Goal: Information Seeking & Learning: Learn about a topic

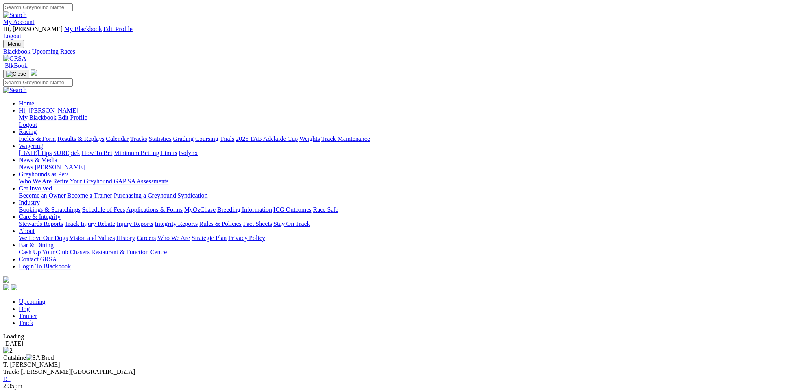
click at [11, 376] on link "R1" at bounding box center [6, 379] width 7 height 7
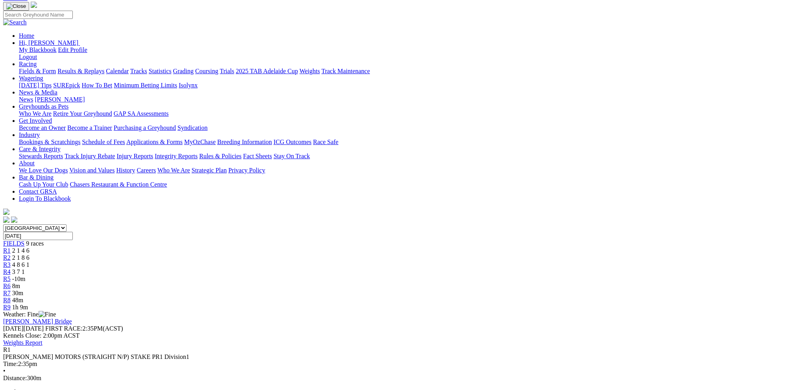
scroll to position [79, 0]
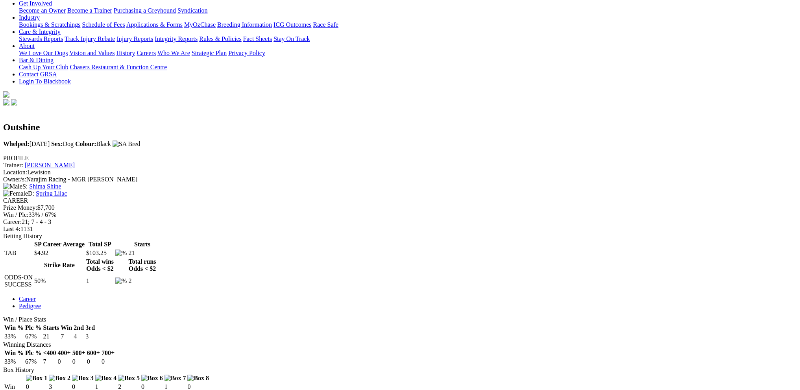
scroll to position [157, 0]
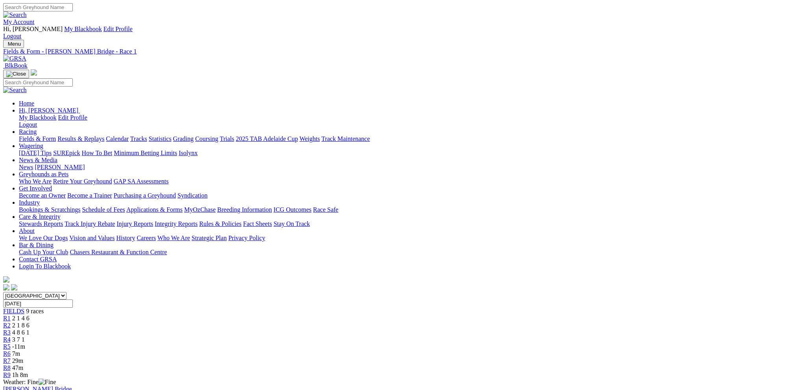
click at [35, 19] on link "My Account" at bounding box center [18, 22] width 31 height 7
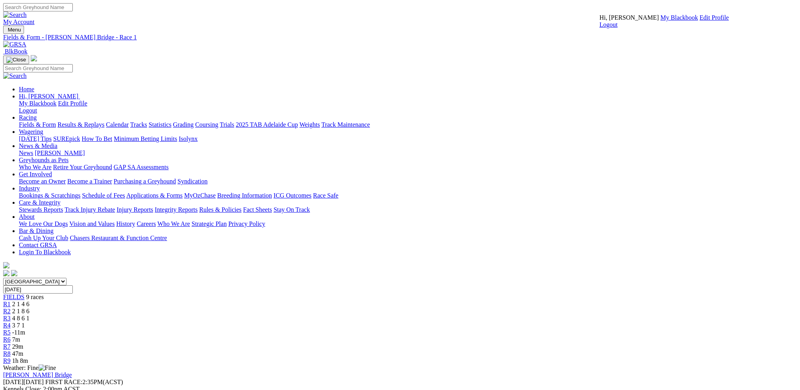
click at [661, 21] on link "My Blackbook" at bounding box center [680, 17] width 38 height 7
